Goal: Find specific page/section: Find specific page/section

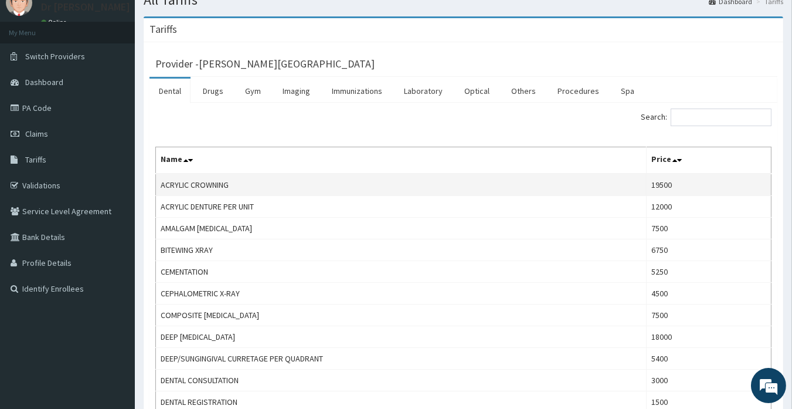
scroll to position [65, 0]
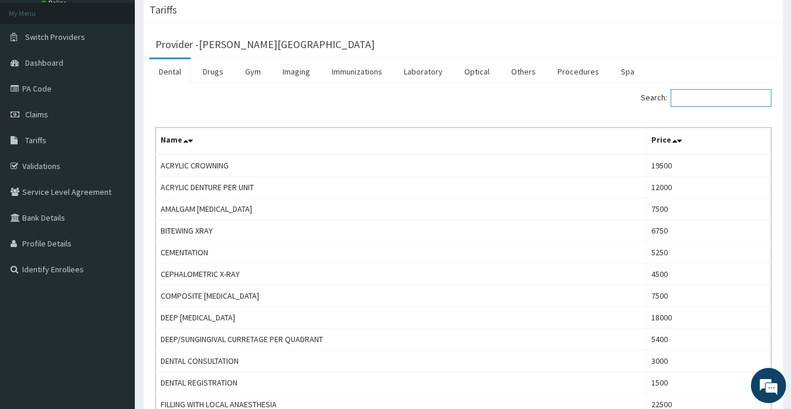
click at [696, 93] on input "Search:" at bounding box center [721, 98] width 101 height 18
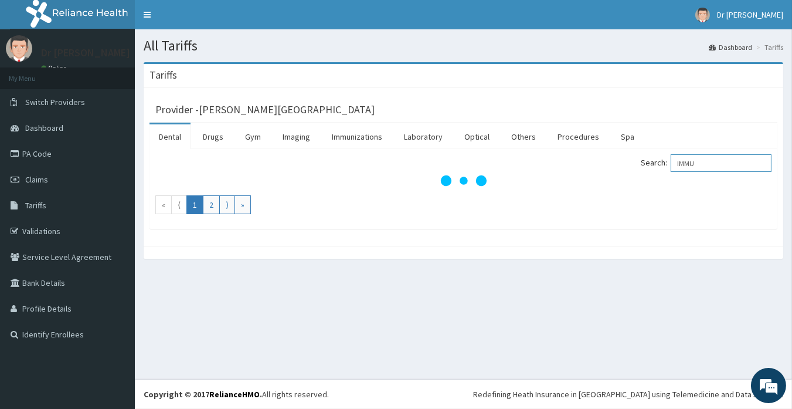
scroll to position [0, 0]
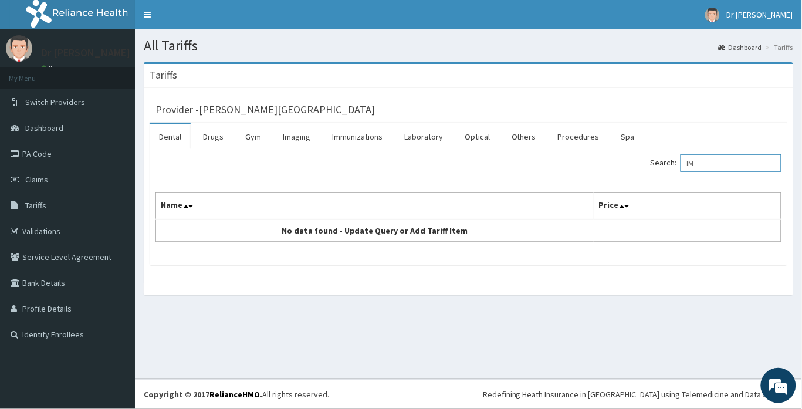
type input "I"
type input "C"
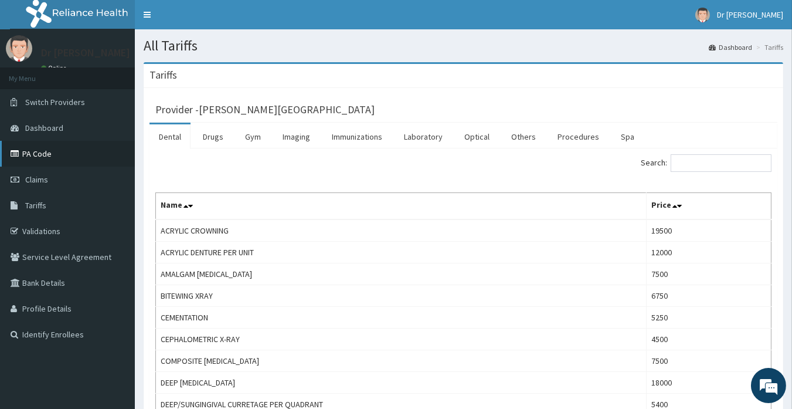
click at [38, 145] on link "PA Code" at bounding box center [67, 154] width 135 height 26
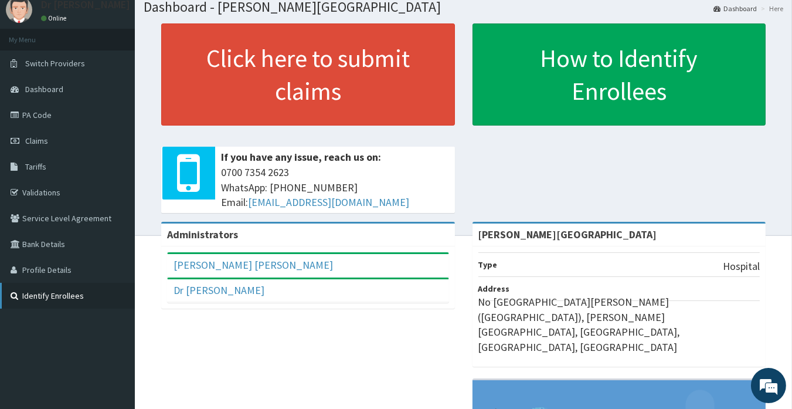
scroll to position [34, 0]
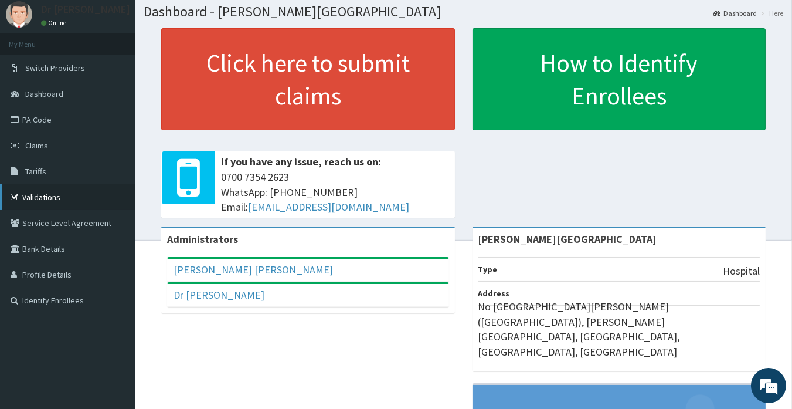
click at [60, 195] on link "Validations" at bounding box center [67, 197] width 135 height 26
